Goal: Information Seeking & Learning: Understand process/instructions

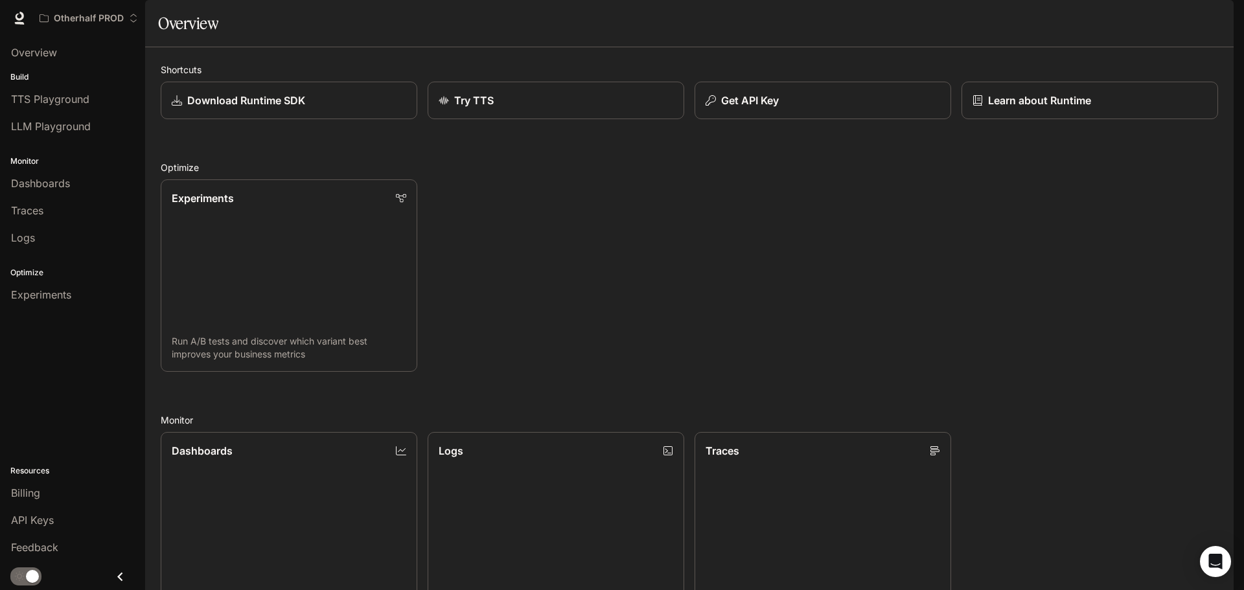
click at [868, 27] on div "Otherhalf PROD" at bounding box center [530, 18] width 993 height 26
click at [693, 207] on div "Experiments Run A/B tests and discover which variant best improves your busines…" at bounding box center [684, 270] width 1068 height 203
click at [1172, 21] on span "Documentation" at bounding box center [1158, 18] width 64 height 16
